Goal: Task Accomplishment & Management: Complete application form

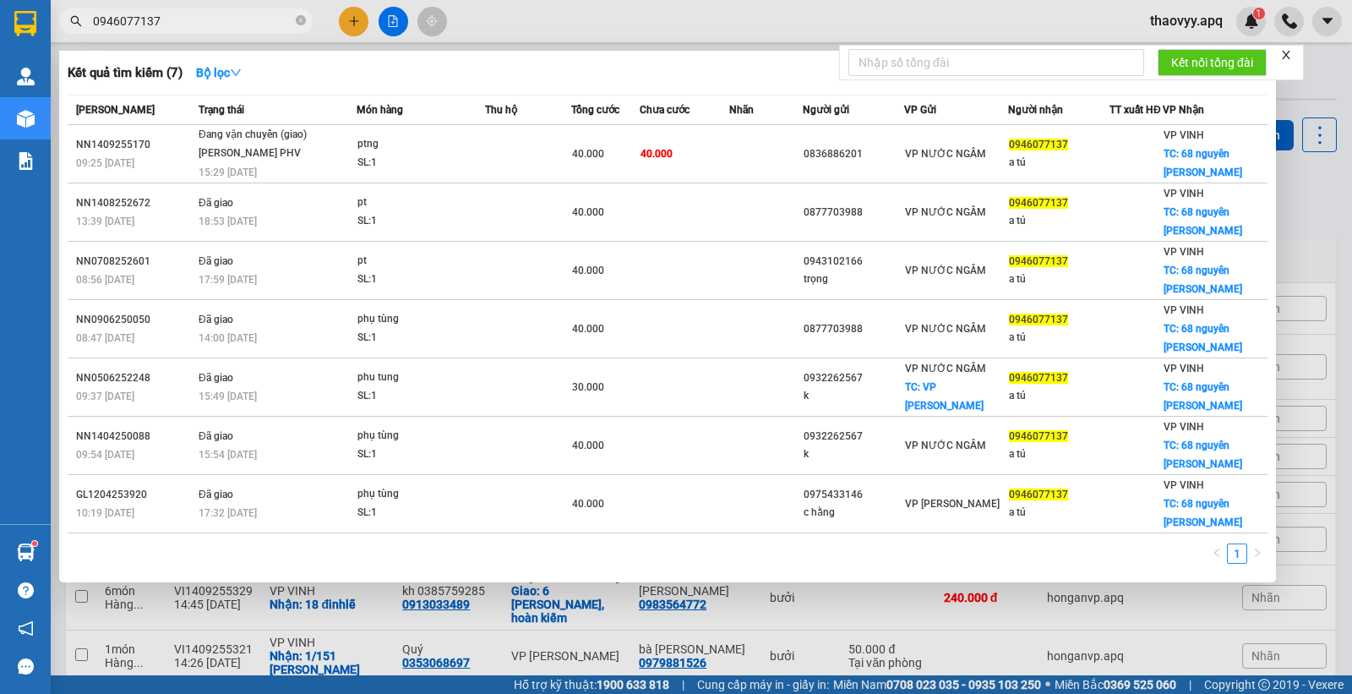
click at [299, 25] on icon "close-circle" at bounding box center [301, 20] width 10 height 10
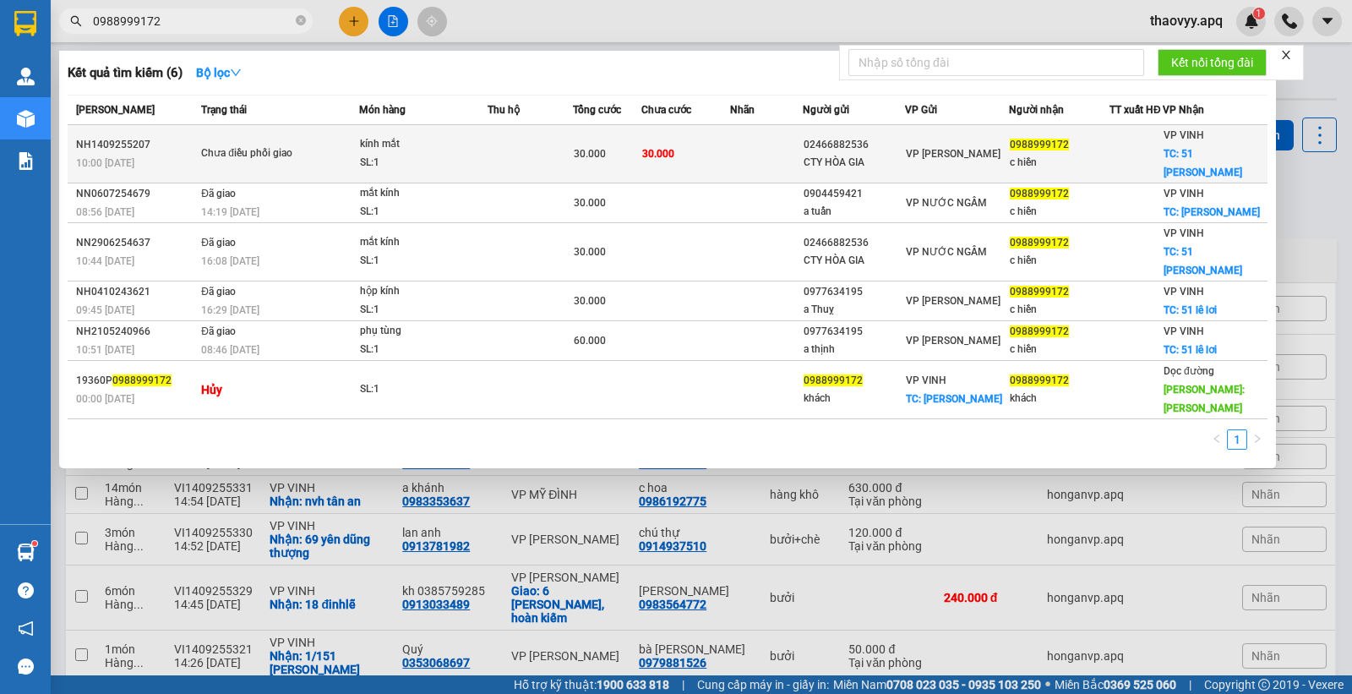
type input "0988999172"
click at [393, 152] on div "kính mắt" at bounding box center [423, 144] width 127 height 19
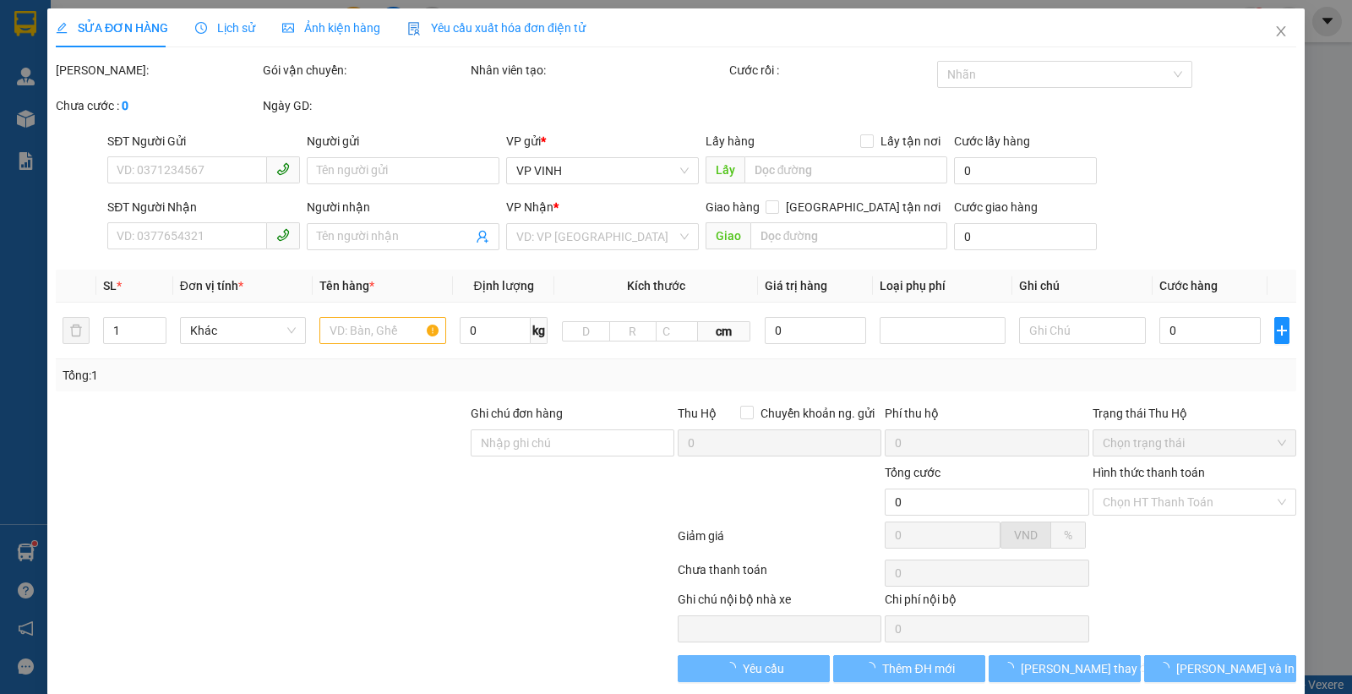
click at [232, 31] on span "Lịch sử" at bounding box center [225, 28] width 60 height 14
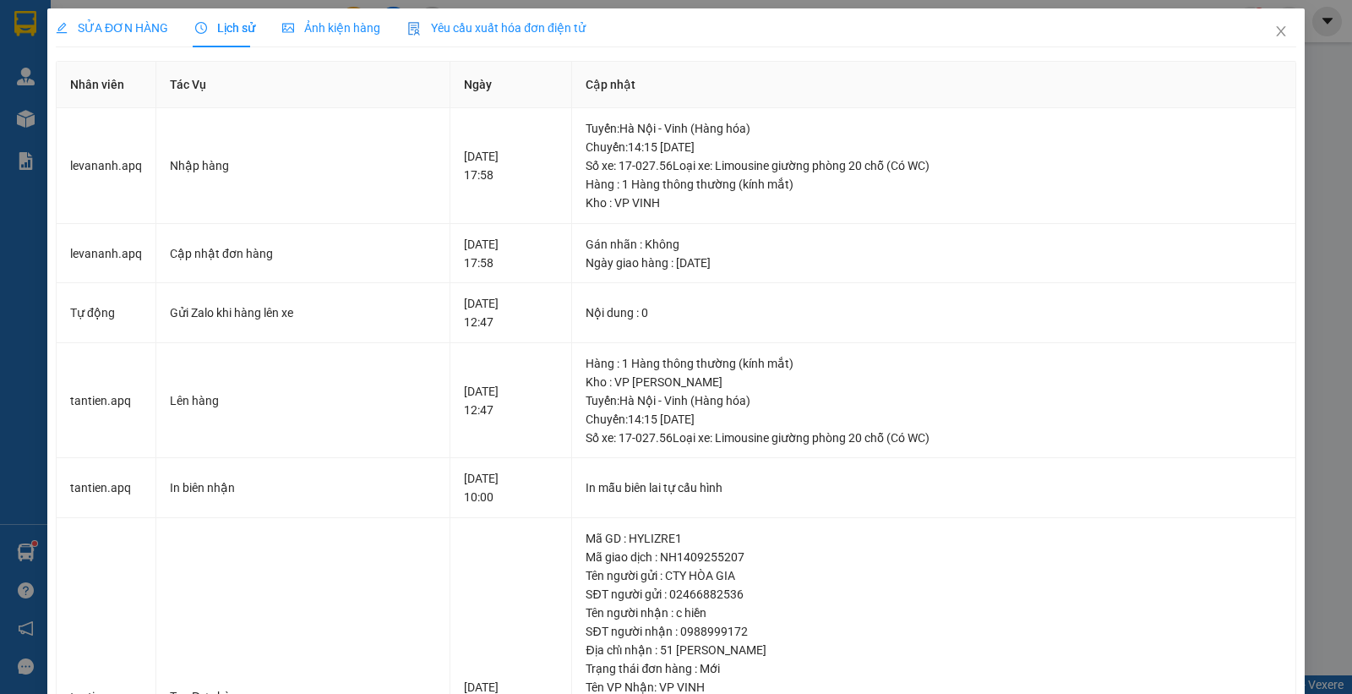
click at [229, 24] on span "Lịch sử" at bounding box center [225, 28] width 60 height 14
click at [1276, 32] on icon "close" at bounding box center [1280, 31] width 9 height 10
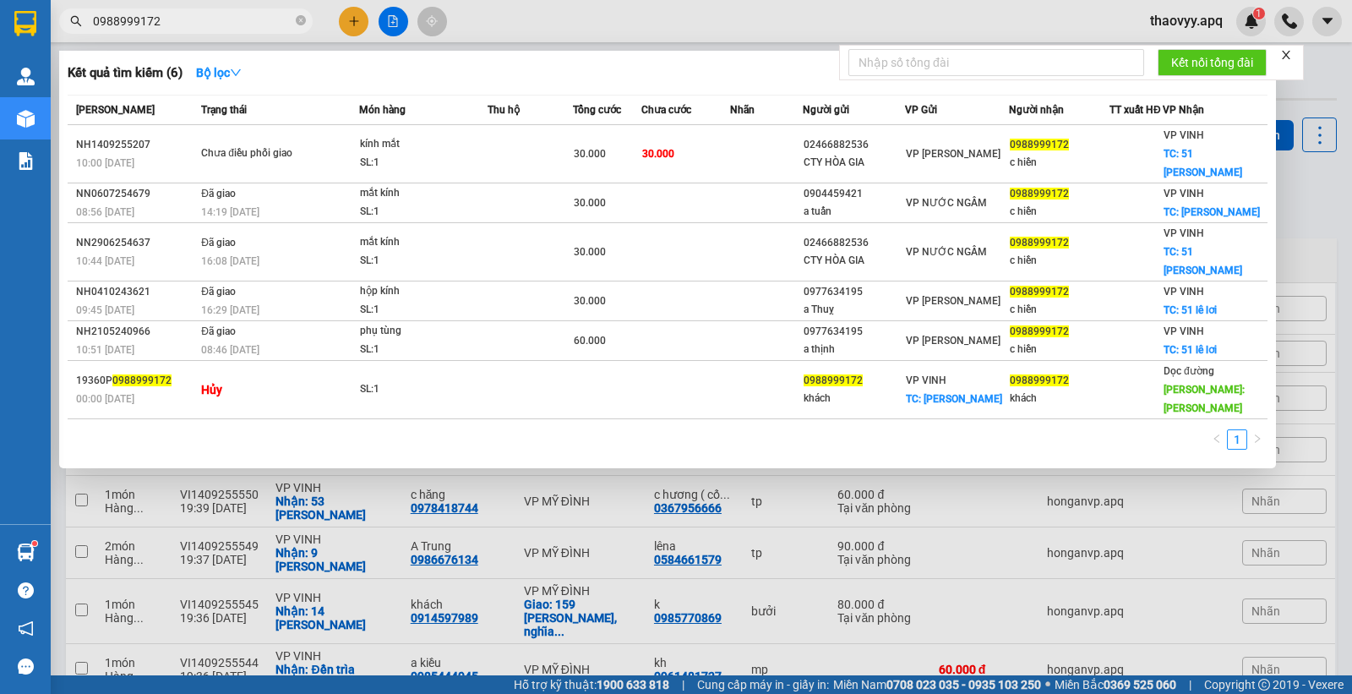
click at [246, 19] on input "0988999172" at bounding box center [192, 21] width 199 height 19
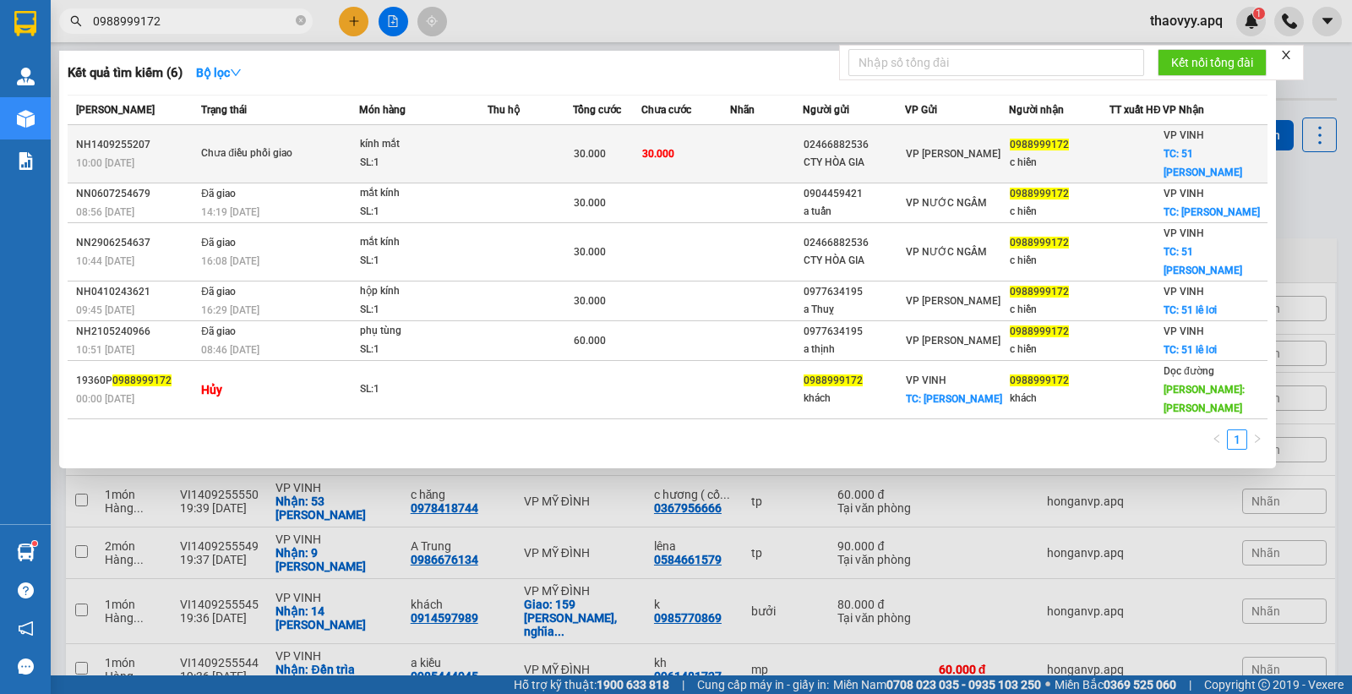
click at [715, 155] on td "30.000" at bounding box center [685, 154] width 89 height 58
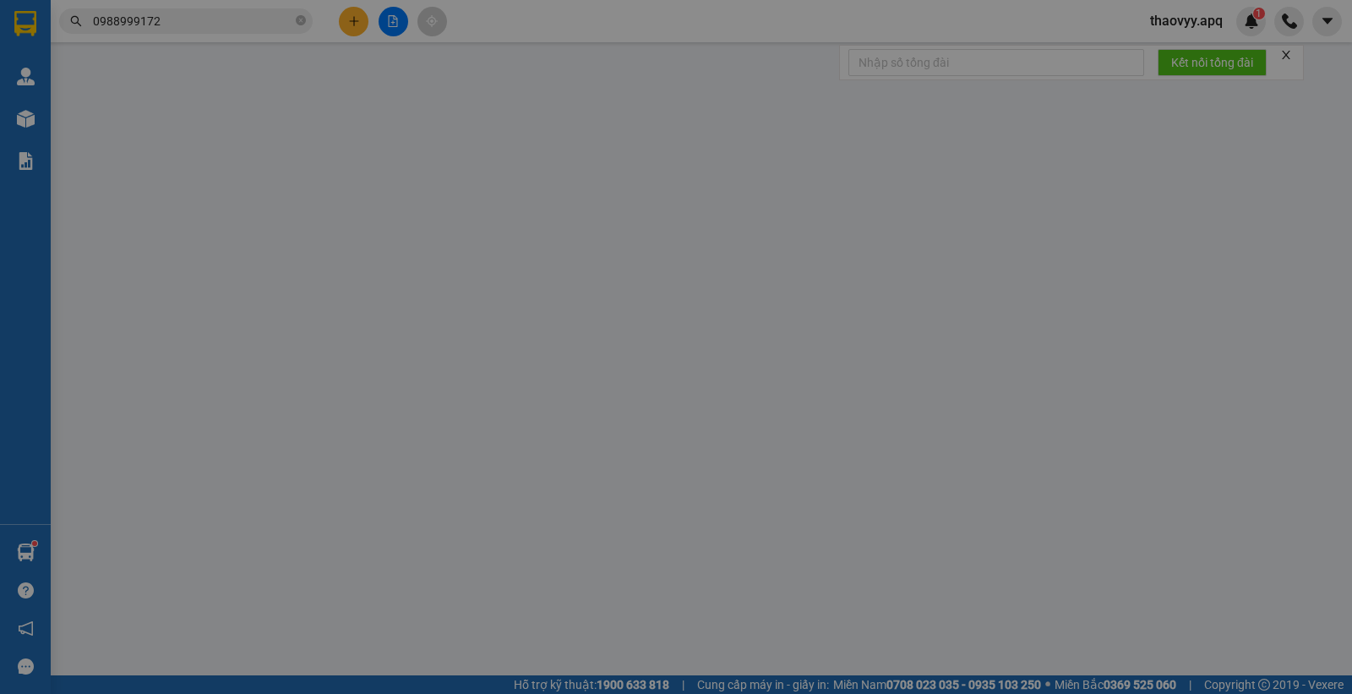
type input "02466882536"
type input "CTY HÒA GIA"
type input "0988999172"
type input "c hiền"
checkbox input "true"
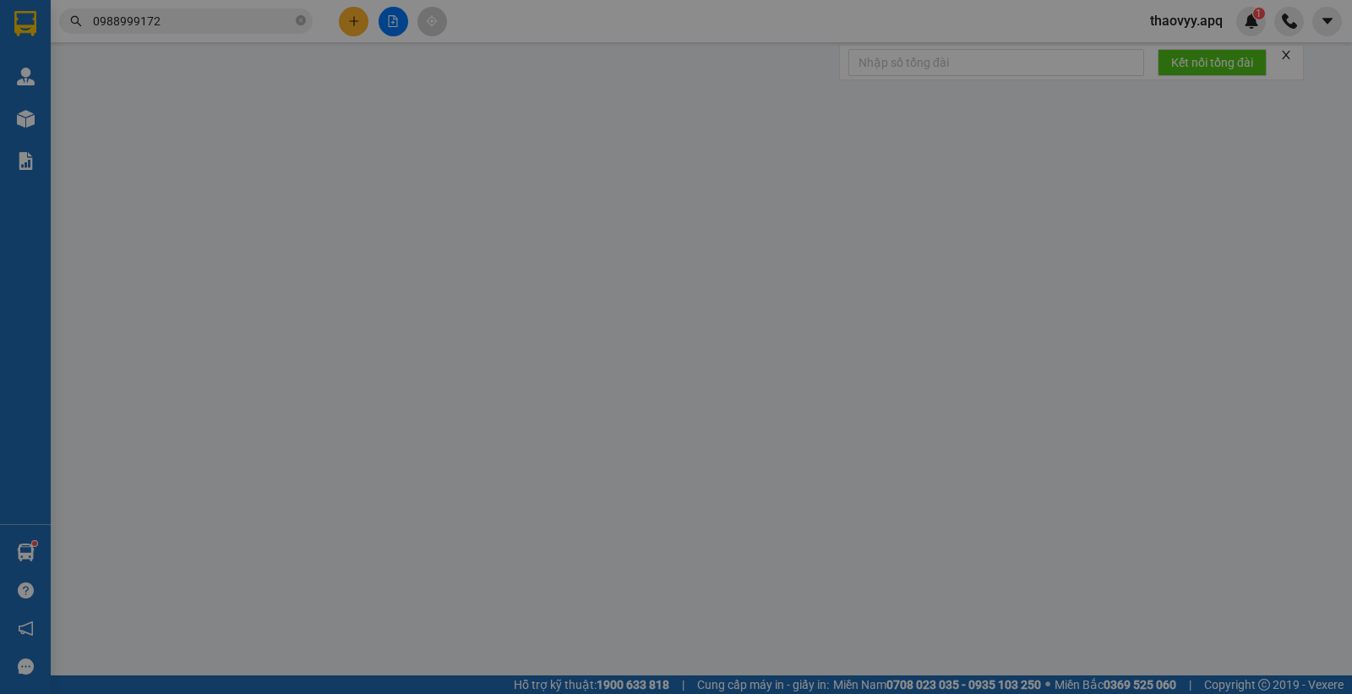
type input "51 [PERSON_NAME]"
type input "30.000"
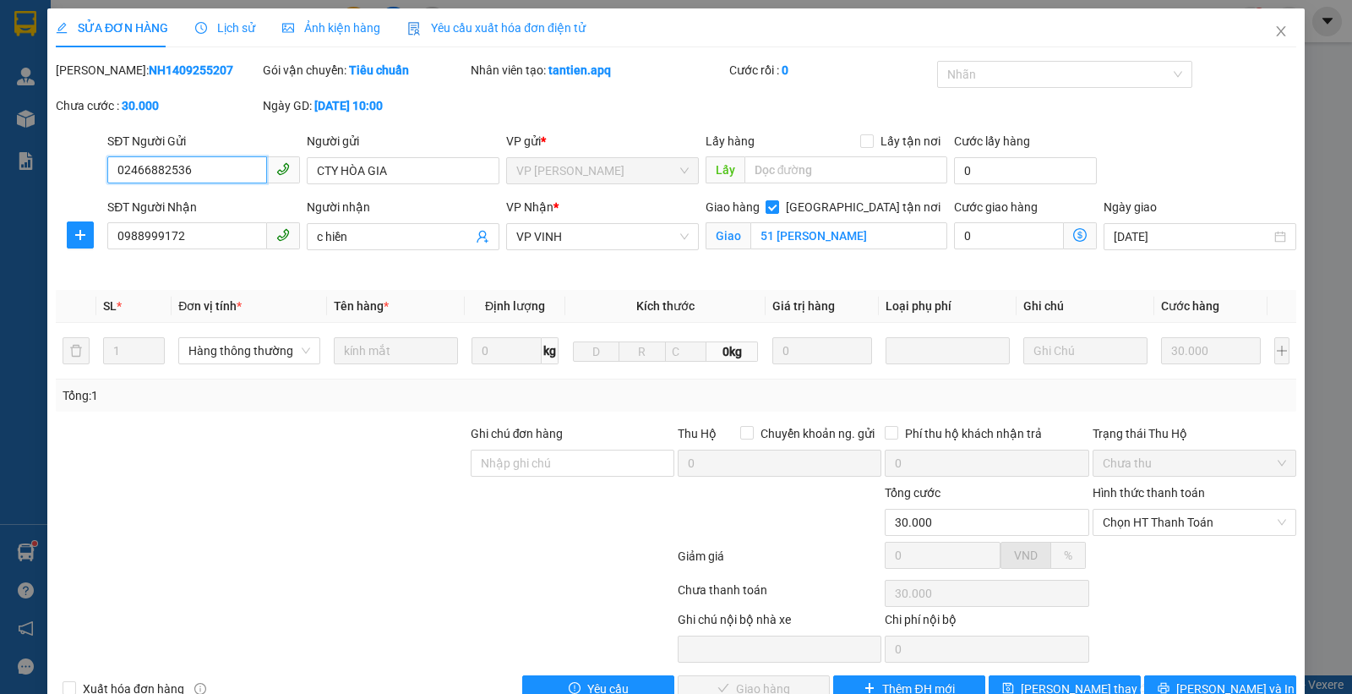
scroll to position [41, 0]
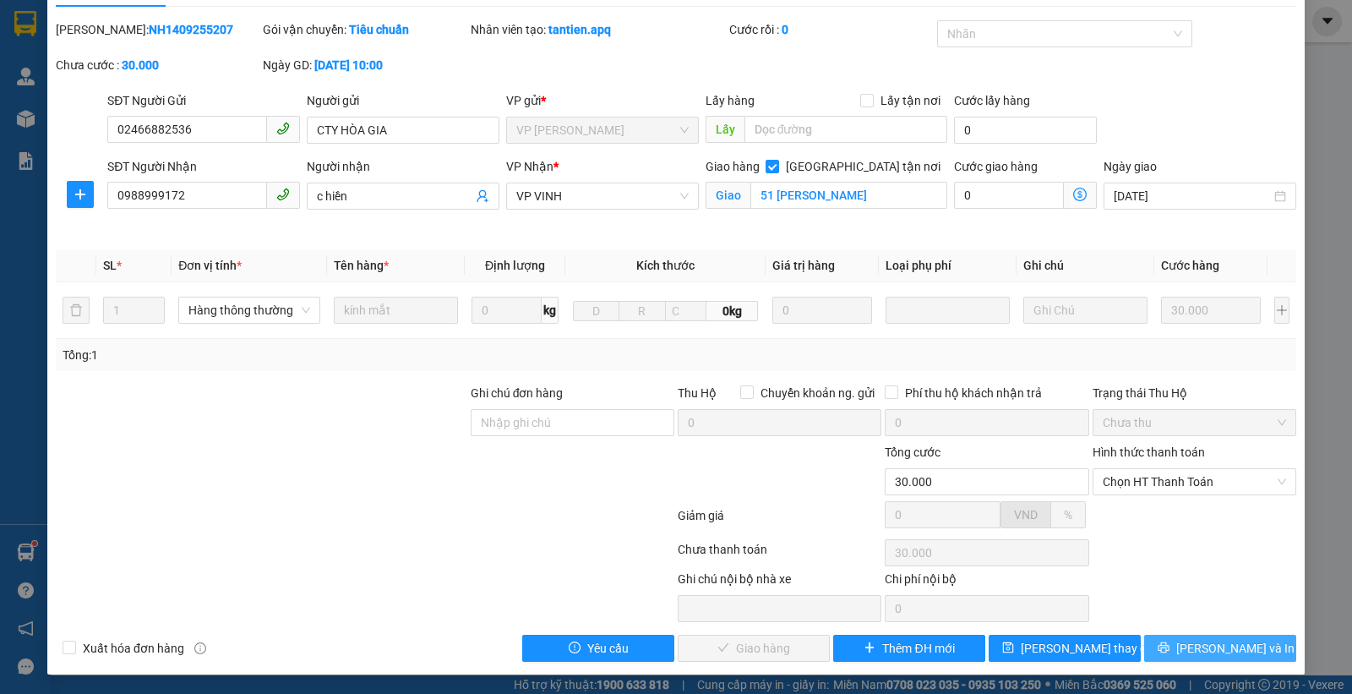
click at [1146, 648] on button "[PERSON_NAME] và In" at bounding box center [1220, 647] width 152 height 27
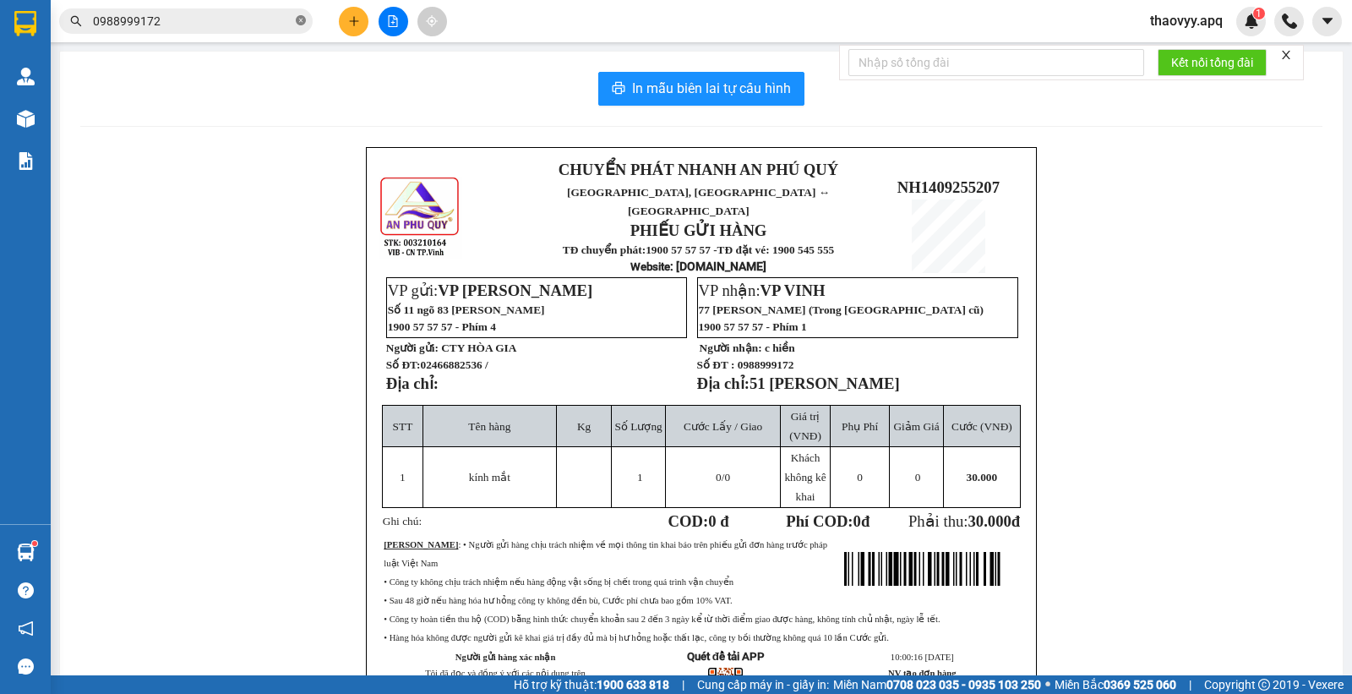
click at [297, 23] on icon "close-circle" at bounding box center [301, 20] width 10 height 10
paste input "0838558853"
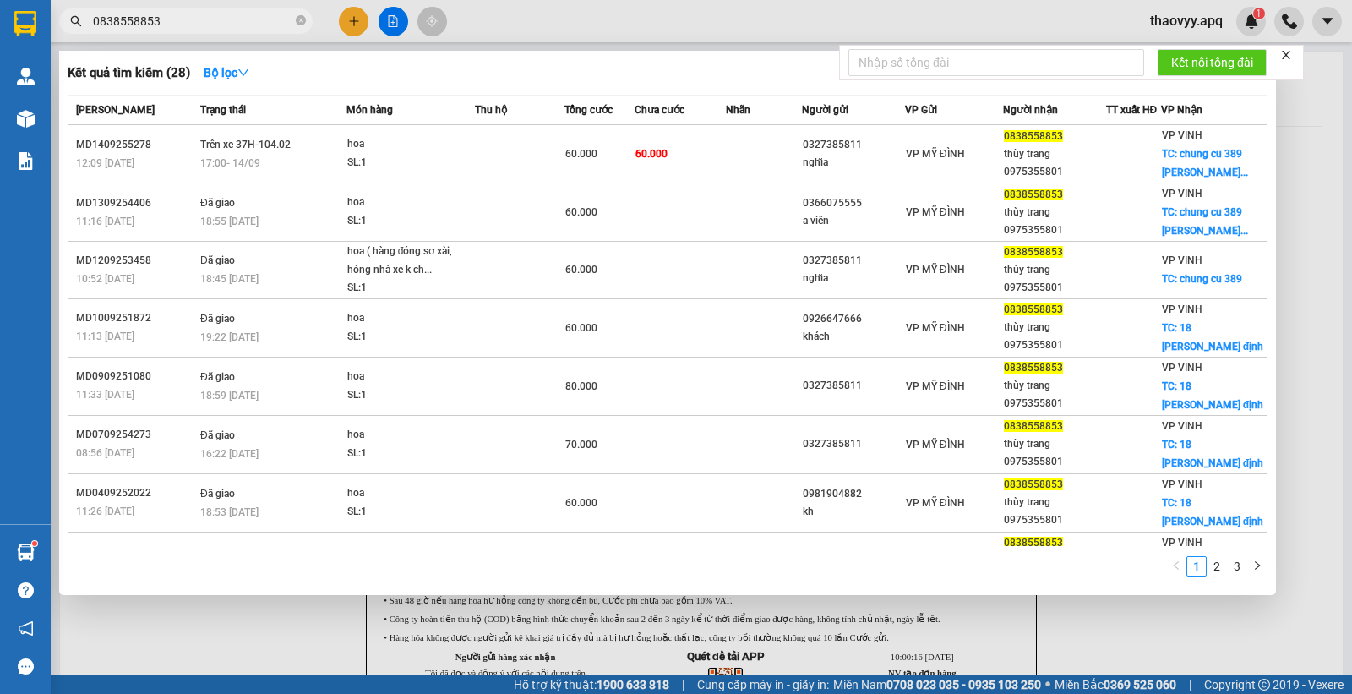
type input "0838558853"
